Goal: Find contact information

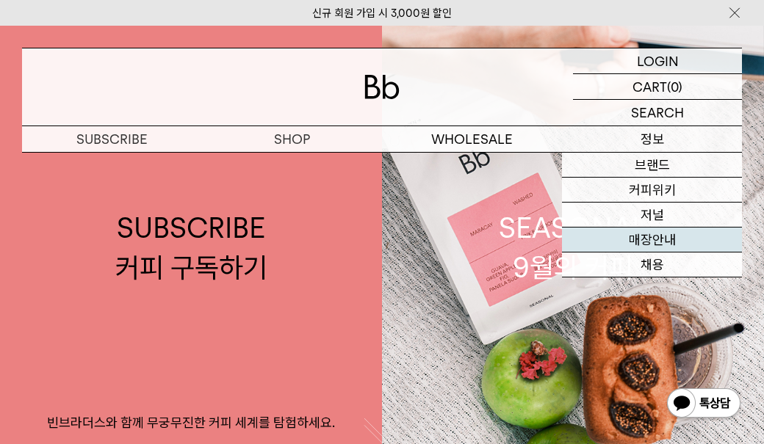
click at [647, 244] on link "매장안내" at bounding box center [652, 240] width 180 height 25
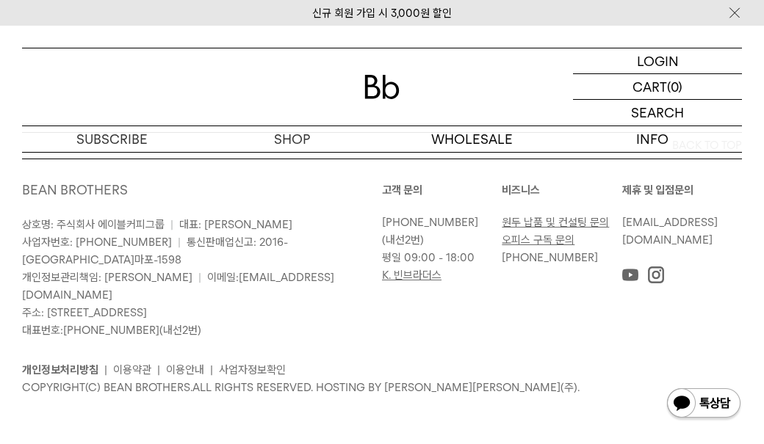
scroll to position [1259, 0]
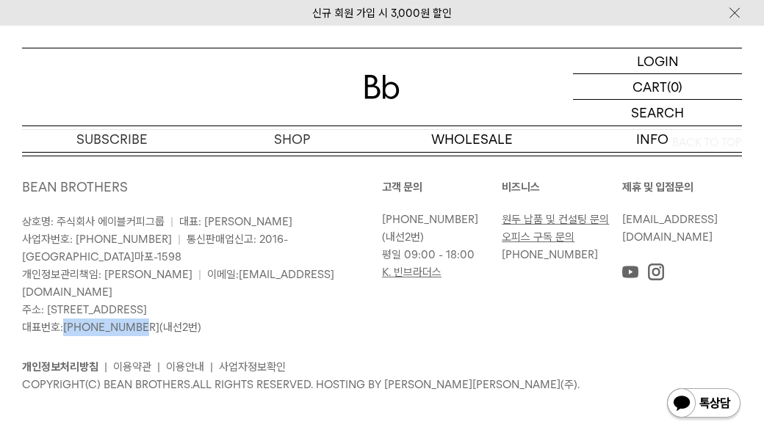
drag, startPoint x: 66, startPoint y: 334, endPoint x: 139, endPoint y: 334, distance: 72.7
click at [139, 334] on p "상호명: 주식회사 에이블커피그룹 | 대표: [PERSON_NAME] 사업자번호: [PHONE_NUMBER] | 통신판매업신고: 2016-[GE…" at bounding box center [202, 274] width 360 height 123
copy link "[PHONE_NUMBER]"
